Goal: Information Seeking & Learning: Learn about a topic

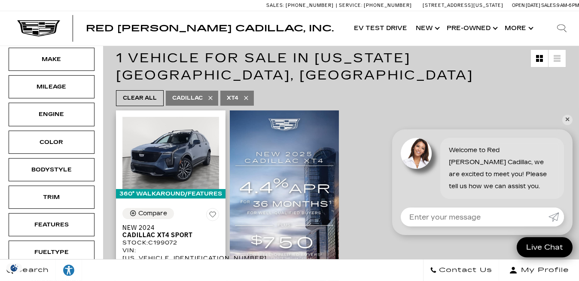
scroll to position [78, 0]
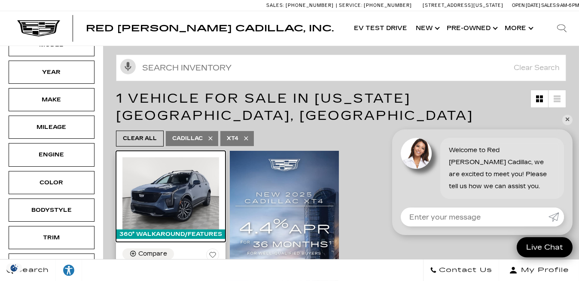
click at [153, 190] on img at bounding box center [170, 193] width 97 height 72
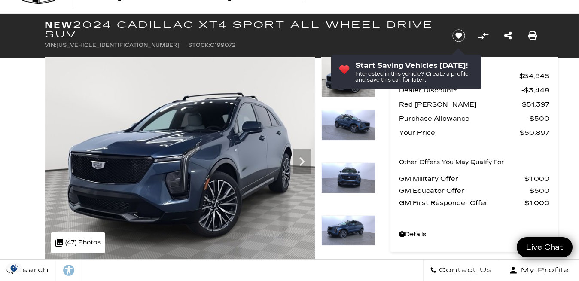
scroll to position [39, 0]
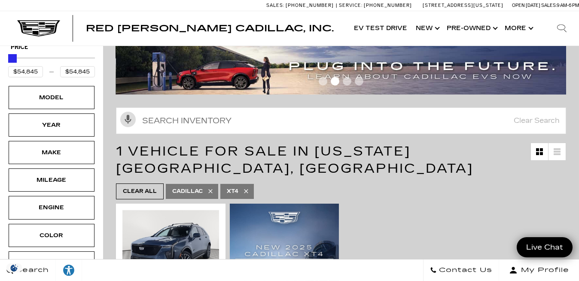
scroll to position [39, 0]
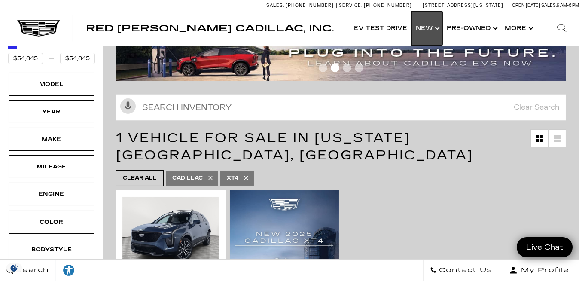
click at [440, 30] on link "Show New" at bounding box center [426, 28] width 31 height 34
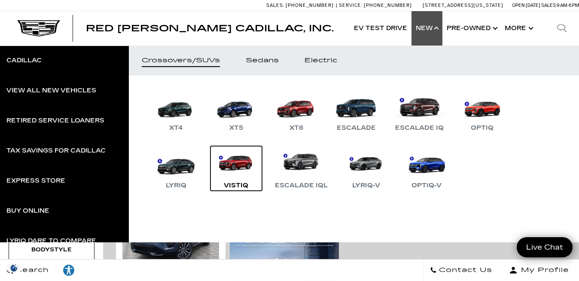
click at [241, 164] on link "VISTIQ" at bounding box center [236, 168] width 52 height 45
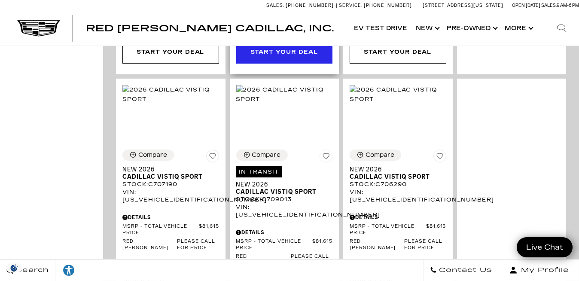
scroll to position [1054, 0]
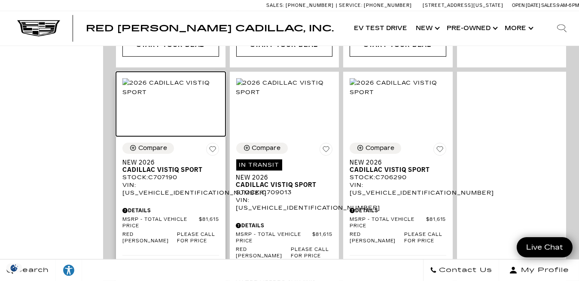
click at [164, 97] on img at bounding box center [170, 87] width 97 height 19
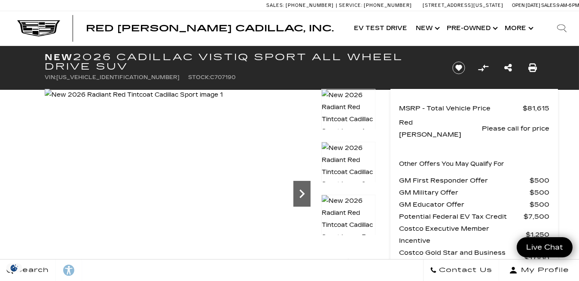
click at [303, 194] on icon "Next" at bounding box center [301, 193] width 5 height 9
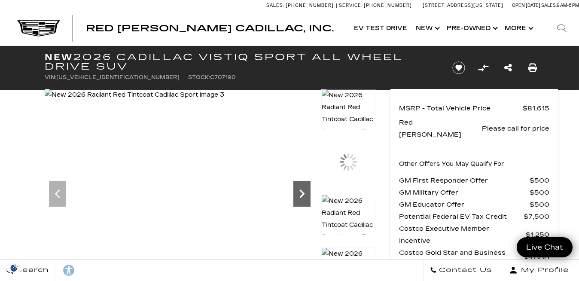
click at [303, 194] on icon "Next" at bounding box center [301, 193] width 5 height 9
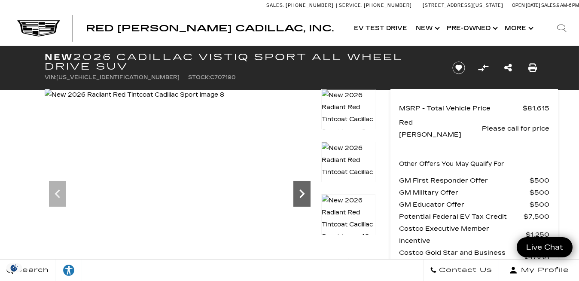
click at [303, 194] on icon "Next" at bounding box center [301, 193] width 5 height 9
click at [301, 193] on icon "Next" at bounding box center [301, 193] width 17 height 17
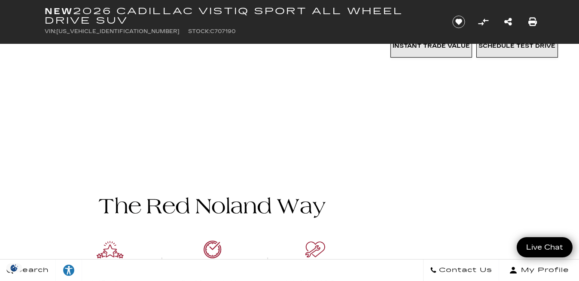
scroll to position [390, 0]
